Goal: Information Seeking & Learning: Learn about a topic

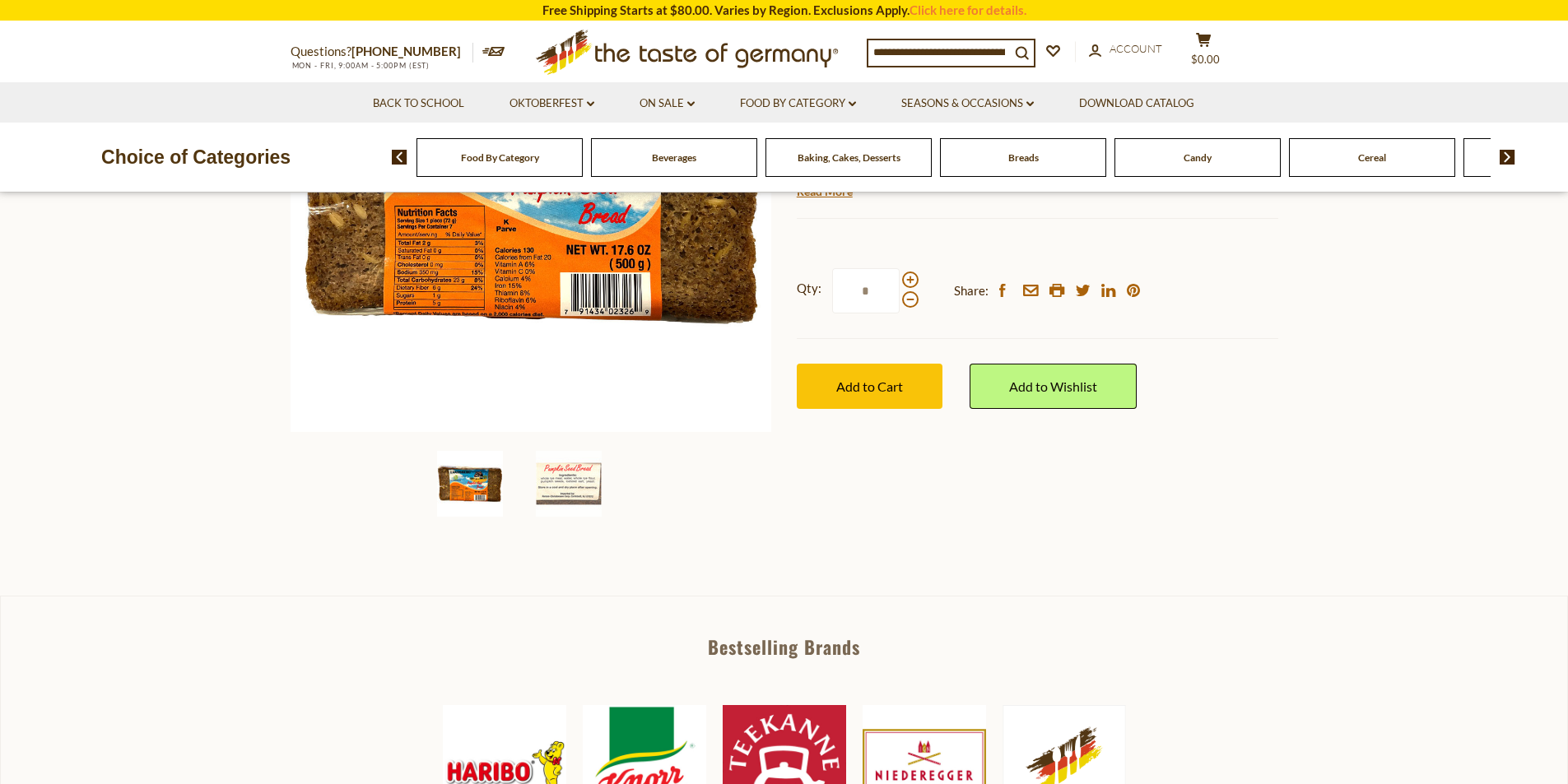
scroll to position [329, 0]
click at [460, 482] on img at bounding box center [470, 482] width 65 height 65
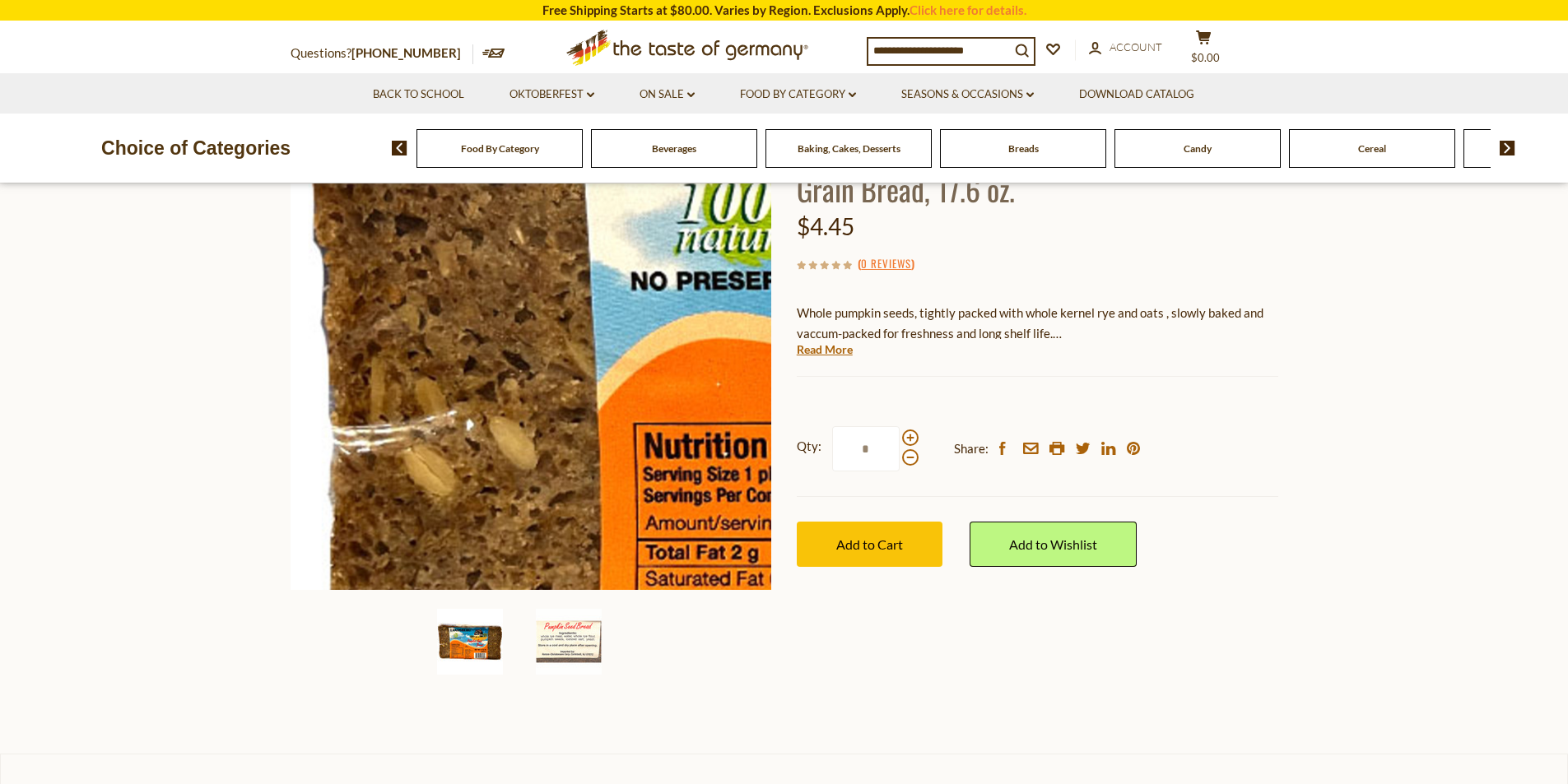
scroll to position [164, 0]
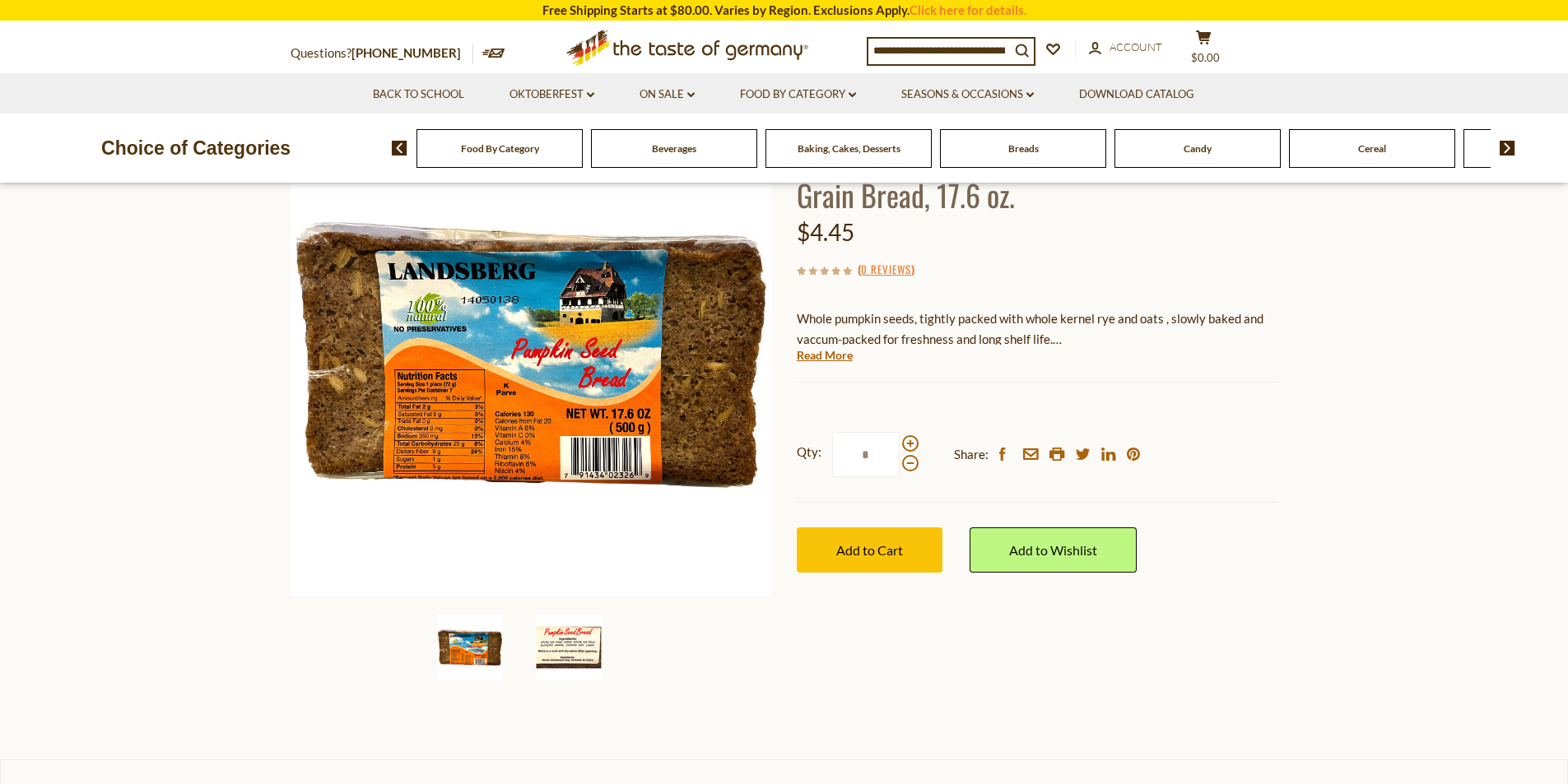
click at [566, 650] on img at bounding box center [569, 648] width 65 height 65
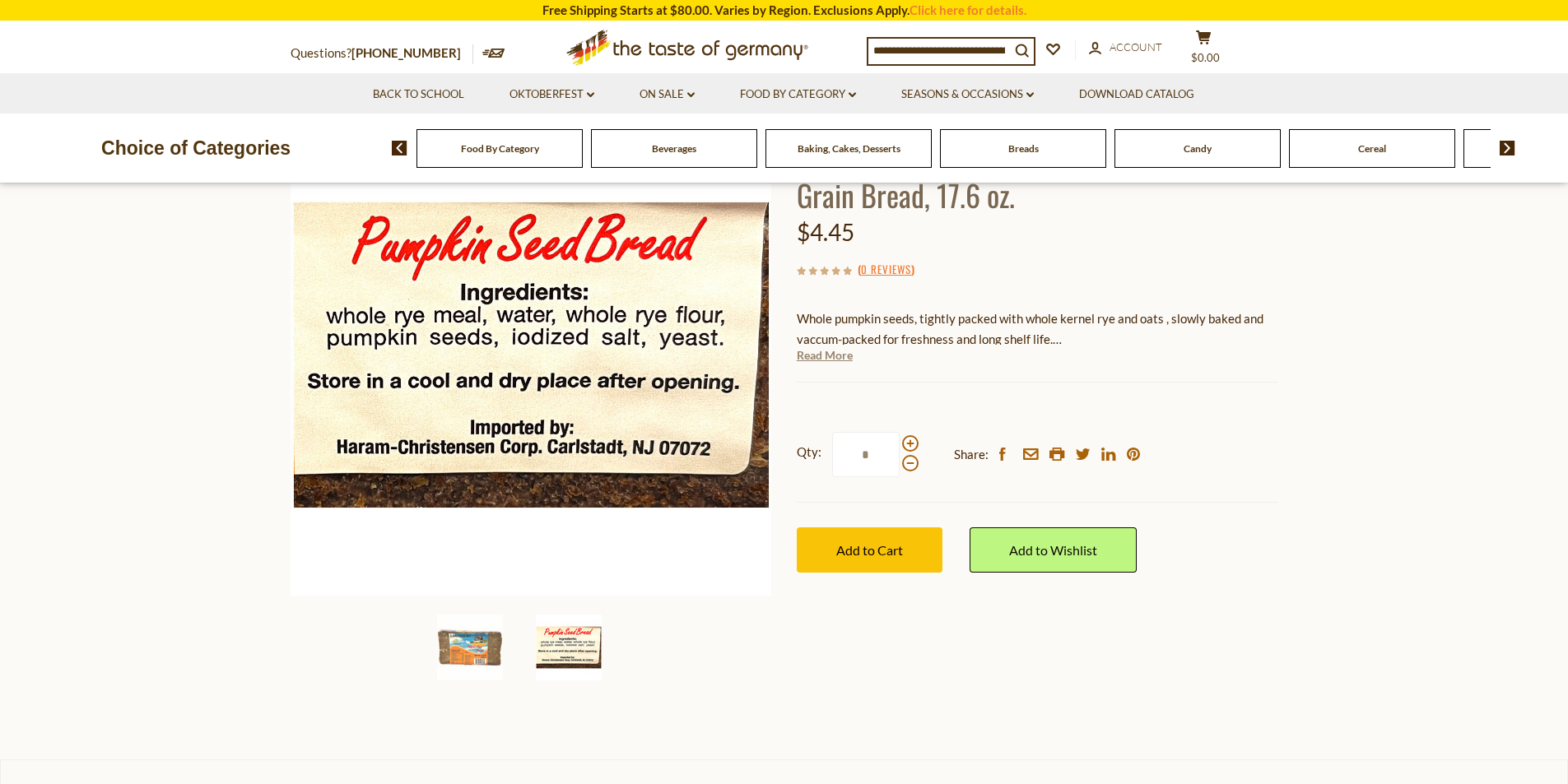
click at [844, 358] on link "Read More" at bounding box center [825, 355] width 56 height 16
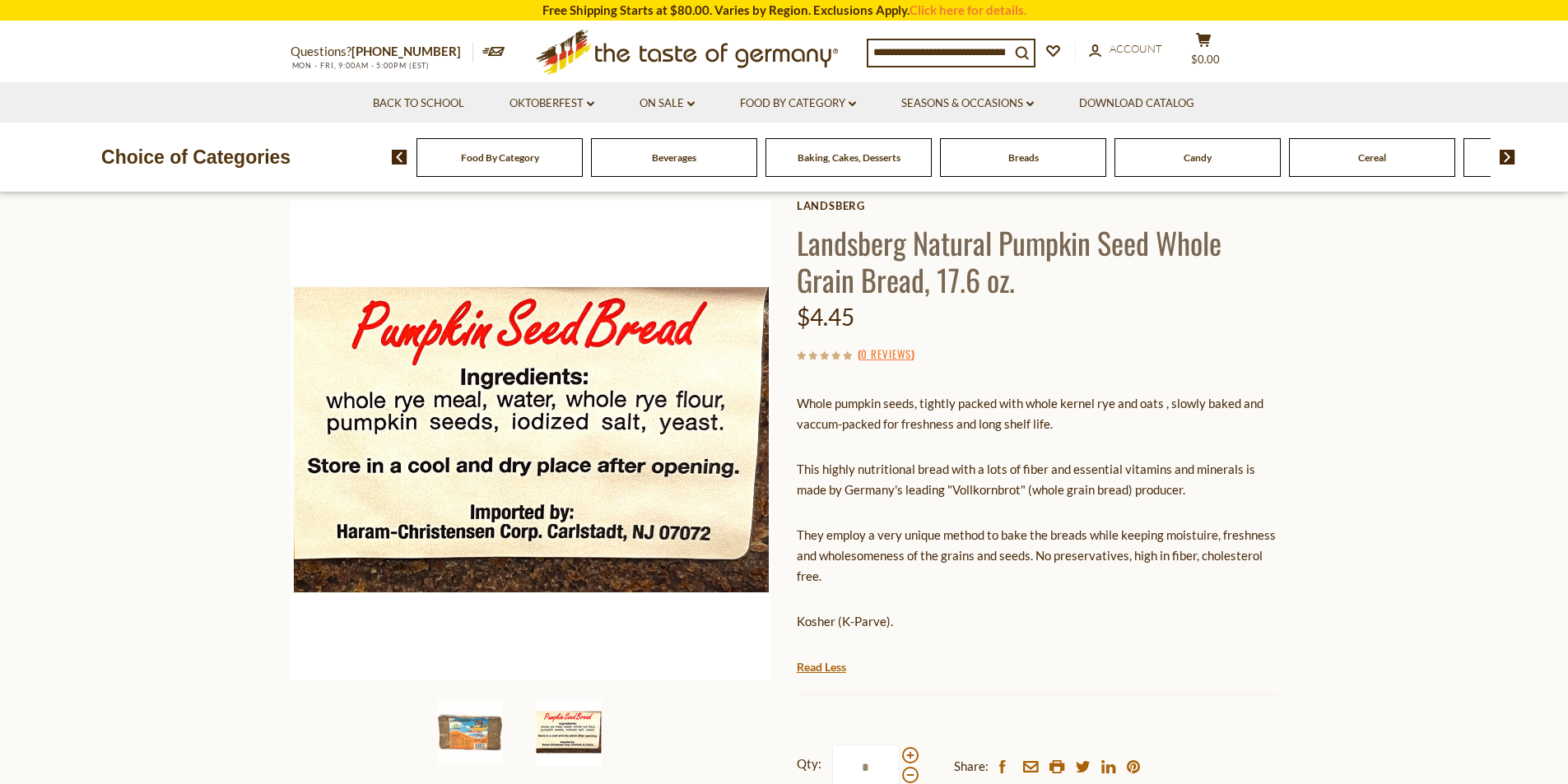
scroll to position [0, 0]
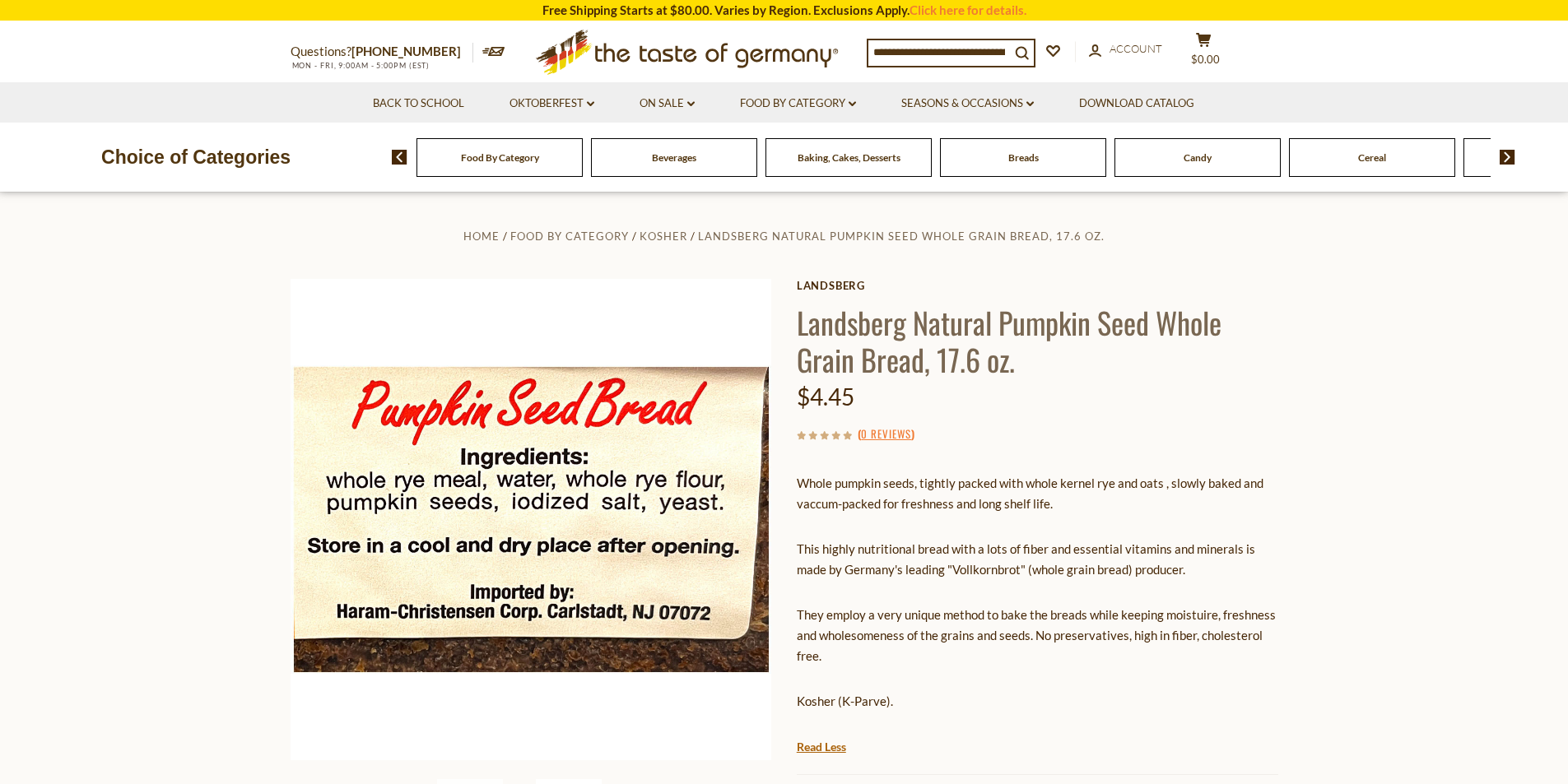
click at [110, 498] on section "Home Food By Category Kosher Landsberg Natural Pumpkin Seed Whole Grain Bread, …" at bounding box center [784, 630] width 1568 height 875
click at [221, 657] on section "Home Food By Category Kosher Landsberg Natural Pumpkin Seed Whole Grain Bread, …" at bounding box center [784, 630] width 1568 height 875
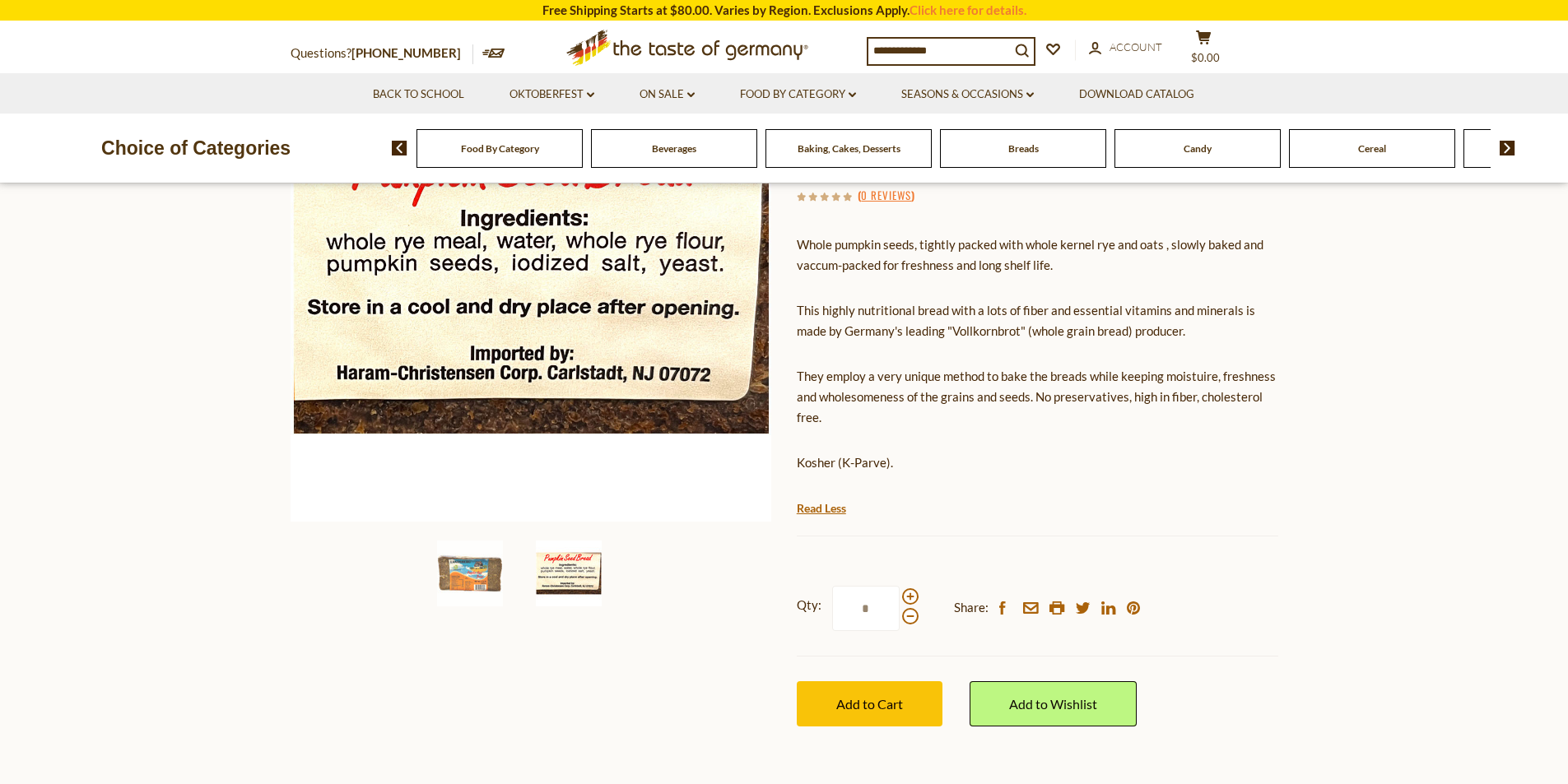
scroll to position [247, 0]
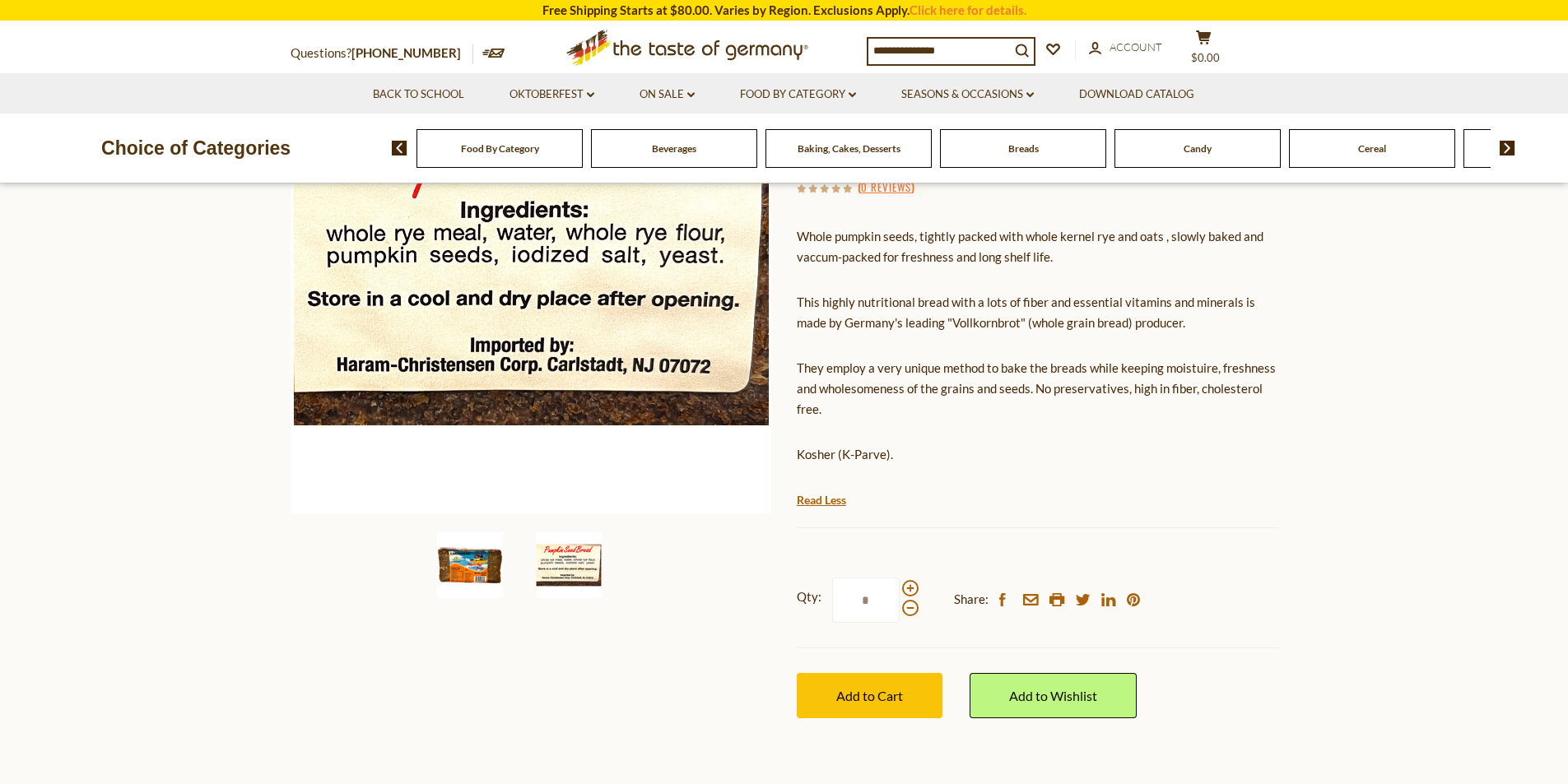
click at [476, 567] on img at bounding box center [470, 565] width 65 height 65
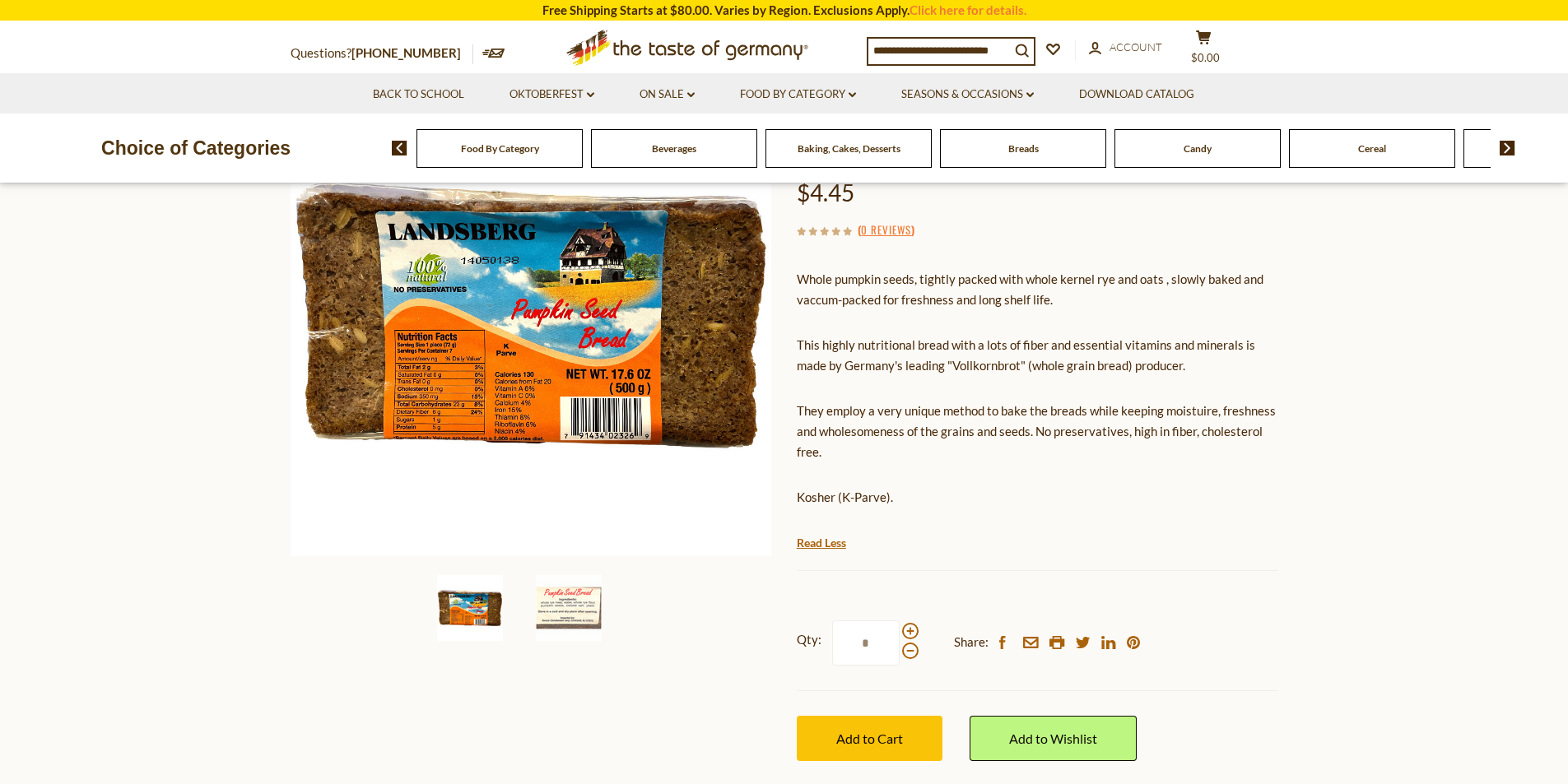
scroll to position [164, 0]
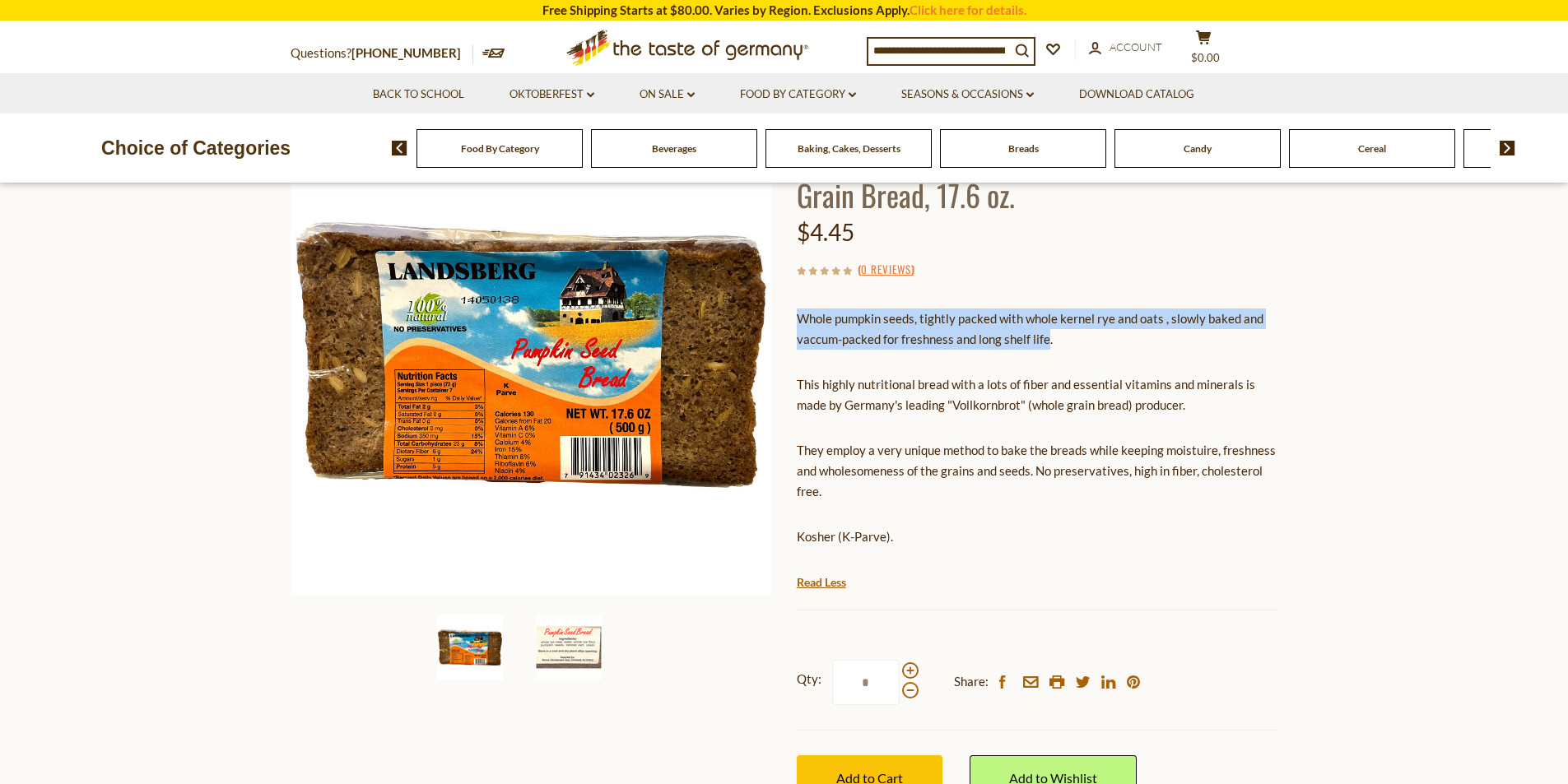
drag, startPoint x: 1049, startPoint y: 338, endPoint x: 799, endPoint y: 319, distance: 250.7
click at [799, 319] on p "Whole pumpkin seeds, tightly packed with whole kernel rye and oats , slowly bak…" at bounding box center [1038, 329] width 482 height 41
copy p "Whole pumpkin seeds, tightly packed with whole kernel rye and oats , slowly bak…"
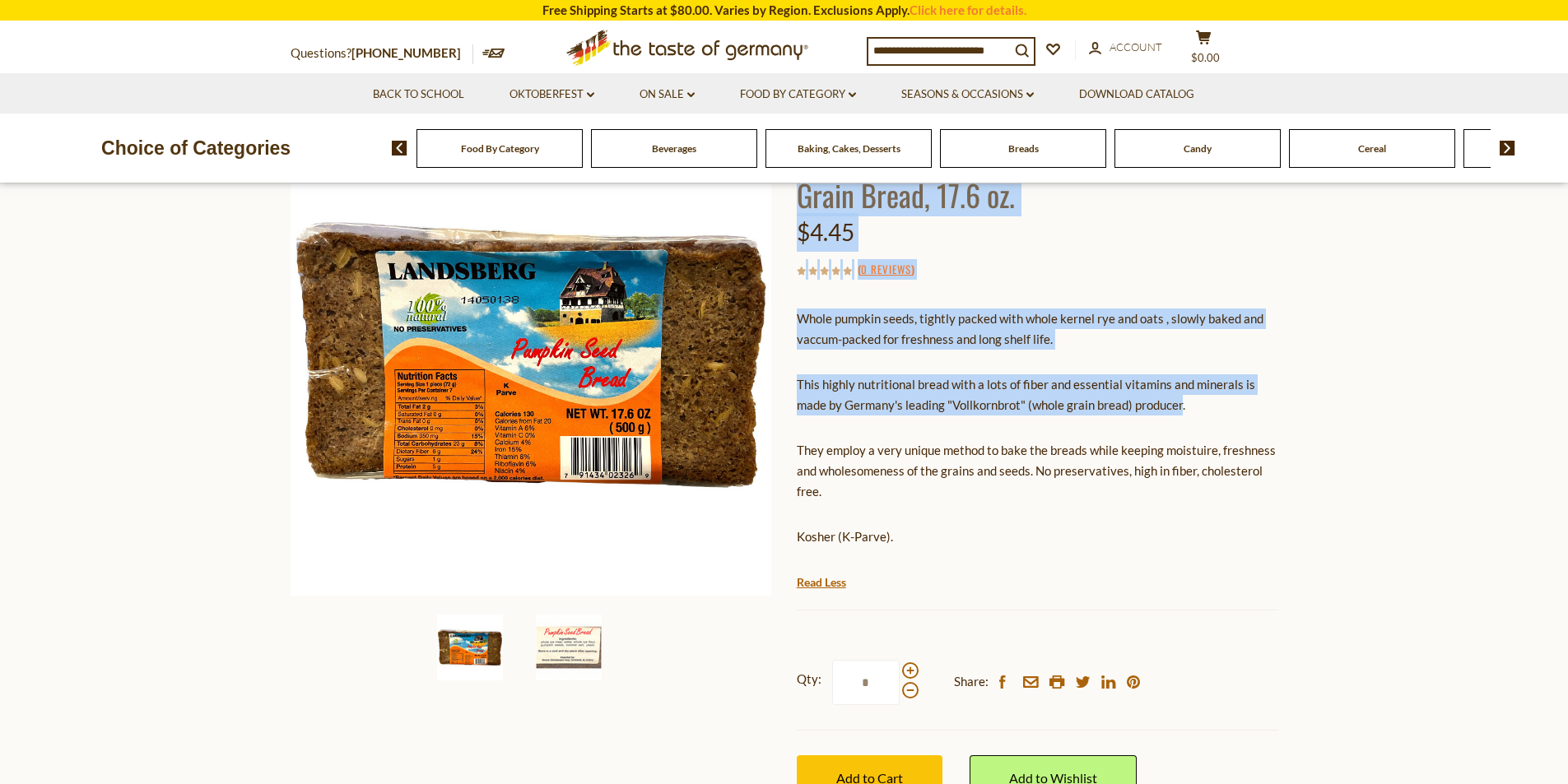
drag, startPoint x: 1183, startPoint y: 403, endPoint x: 793, endPoint y: 373, distance: 391.2
click at [793, 373] on div "Home Food By Category Kosher Landsberg Natural Pumpkin Seed Whole Grain Bread, …" at bounding box center [784, 449] width 1013 height 776
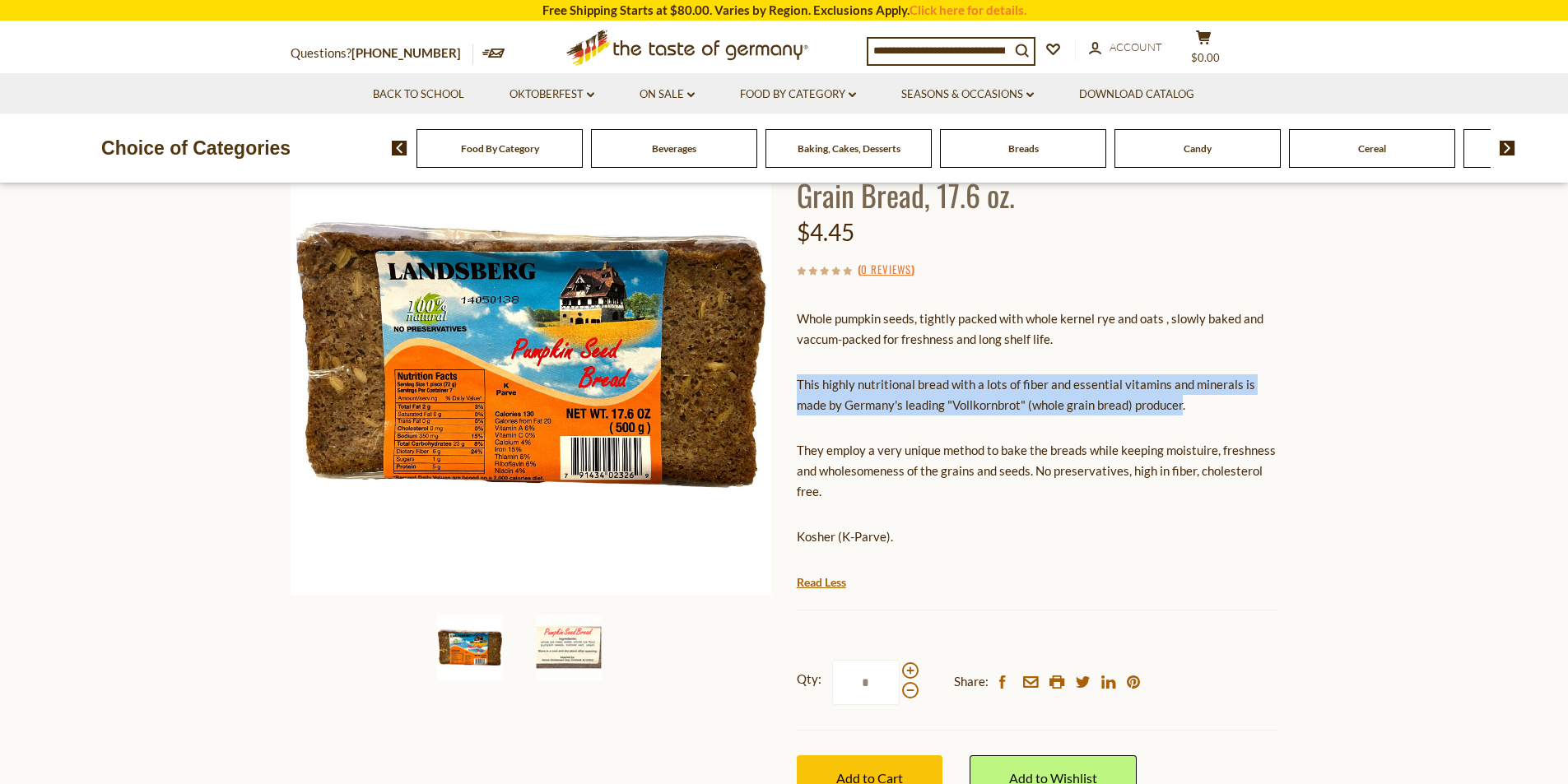
drag, startPoint x: 1183, startPoint y: 406, endPoint x: 800, endPoint y: 387, distance: 383.5
click at [800, 387] on p "This highly nutritional bread with a lots of fiber and essential vitamins and m…" at bounding box center [1038, 394] width 482 height 41
copy p "This highly nutritional bread with a lots of fiber and essential vitamins and m…"
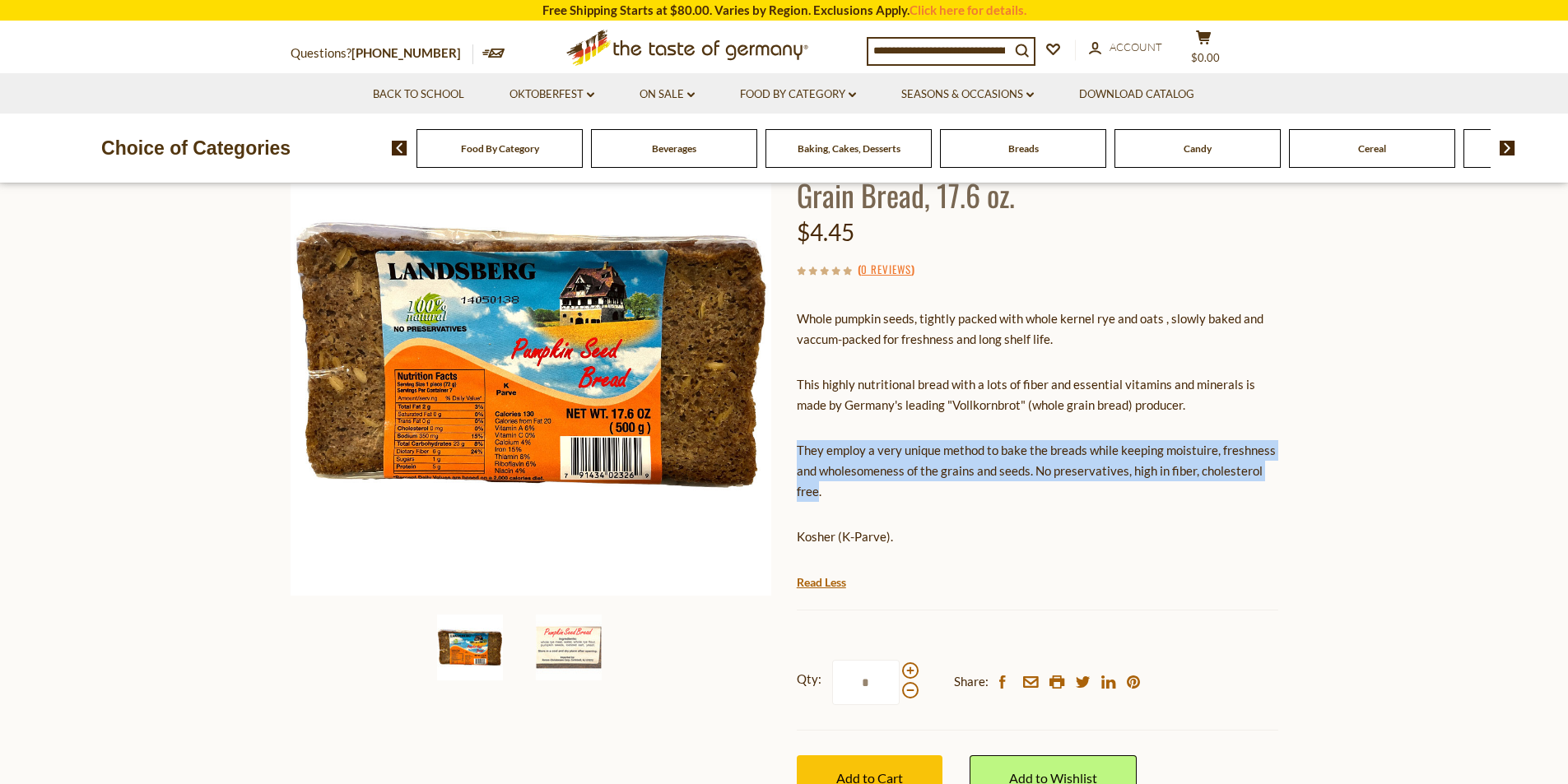
drag, startPoint x: 817, startPoint y: 491, endPoint x: 804, endPoint y: 447, distance: 45.9
click at [802, 450] on p "They employ a very unique method to bake the breads while keeping moistuire, fr…" at bounding box center [1038, 471] width 482 height 62
copy p "hey employ a very unique method to bake the breads while keeping moistuire, fre…"
